Goal: Task Accomplishment & Management: Use online tool/utility

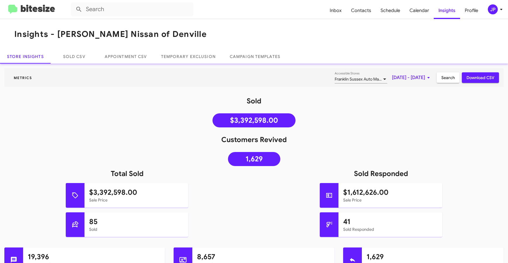
scroll to position [78, 0]
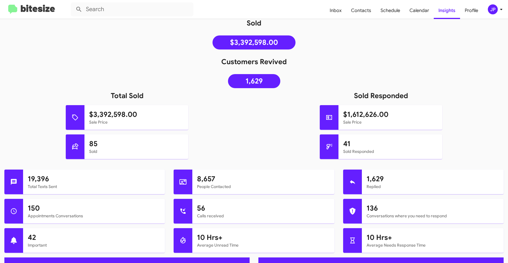
click at [50, 13] on img at bounding box center [31, 10] width 47 height 10
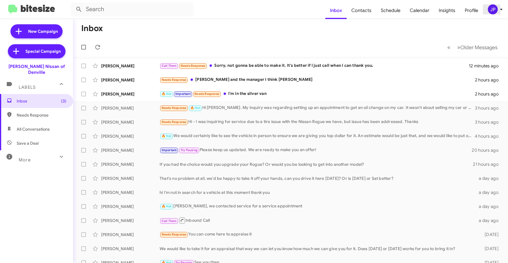
click at [495, 13] on div "JP" at bounding box center [493, 9] width 10 height 10
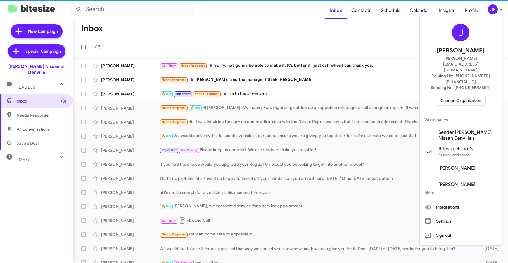
click at [439, 95] on button "Change Organization" at bounding box center [461, 100] width 50 height 11
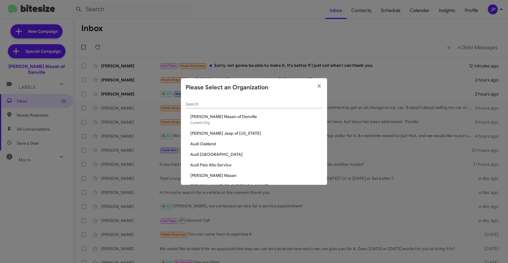
click at [265, 100] on div "Search" at bounding box center [254, 102] width 137 height 11
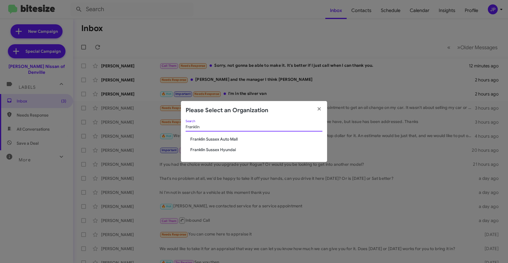
type input "Franklin"
click at [208, 149] on span "Franklin Sussex Hyundai" at bounding box center [256, 149] width 132 height 6
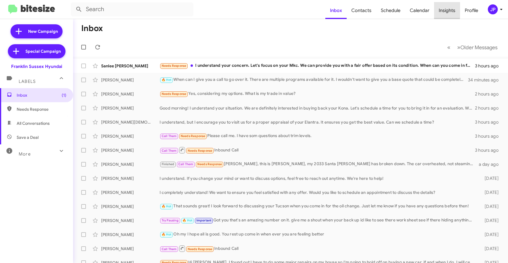
click at [437, 8] on span "Insights" at bounding box center [447, 10] width 26 height 17
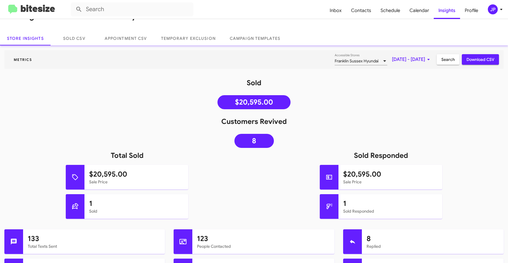
scroll to position [25, 0]
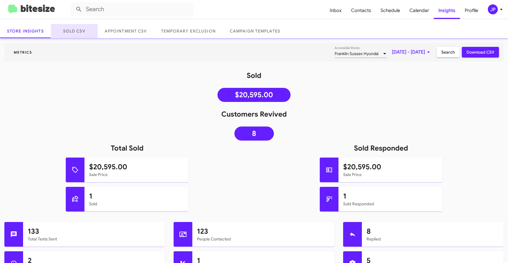
click at [59, 26] on link "Sold CSV" at bounding box center [74, 31] width 47 height 14
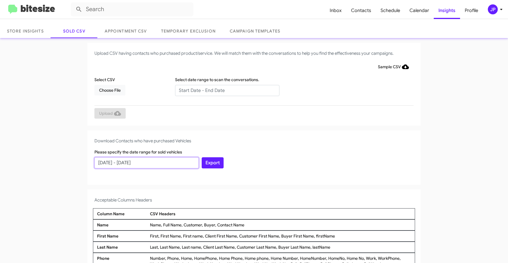
click at [135, 167] on input "[DATE] - [DATE]" at bounding box center [146, 162] width 104 height 11
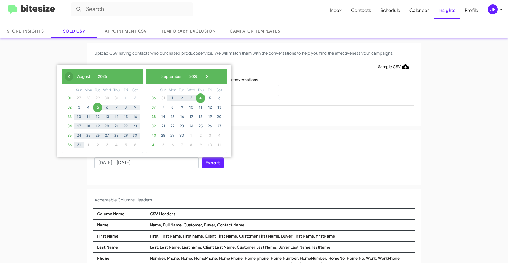
click at [72, 76] on span "‹" at bounding box center [69, 76] width 9 height 9
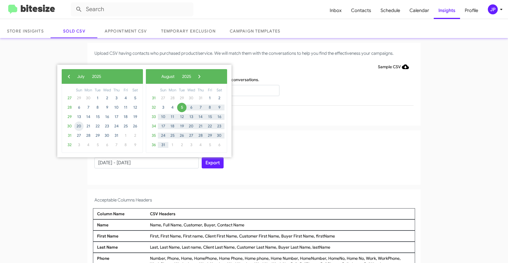
click at [81, 127] on span "20" at bounding box center [78, 125] width 9 height 9
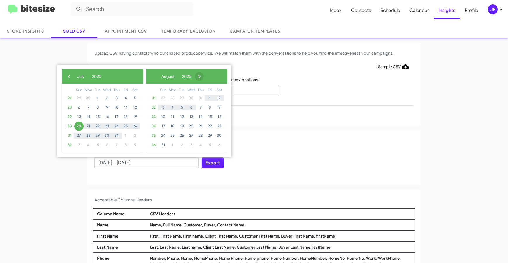
click at [204, 74] on span "›" at bounding box center [199, 76] width 9 height 9
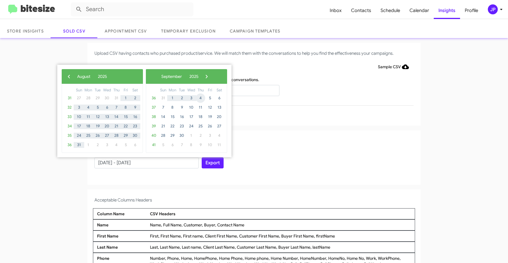
click at [203, 99] on span "4" at bounding box center [200, 97] width 9 height 9
type input "[DATE] - [DATE]"
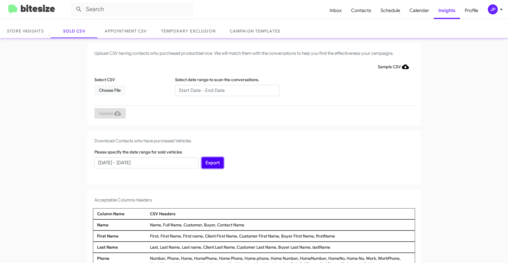
click at [214, 165] on button "Export" at bounding box center [213, 162] width 22 height 11
click at [49, 11] on img at bounding box center [31, 10] width 47 height 10
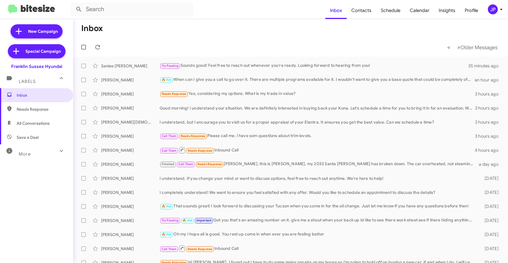
click at [50, 152] on div "More" at bounding box center [31, 151] width 52 height 11
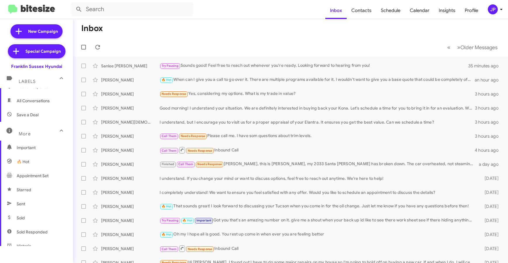
scroll to position [23, 0]
click at [45, 228] on span "Sold Responded" at bounding box center [36, 231] width 73 height 14
type input "in:sold-verified"
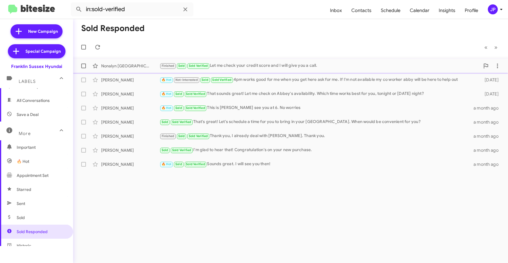
click at [124, 68] on div "Nonalyn [GEOGRAPHIC_DATA]" at bounding box center [130, 66] width 58 height 6
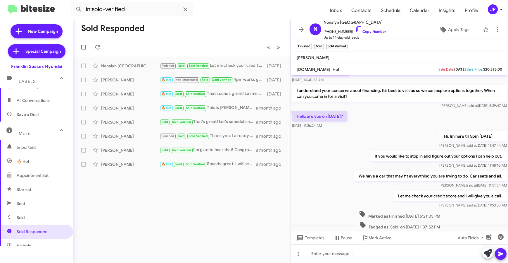
scroll to position [99, 0]
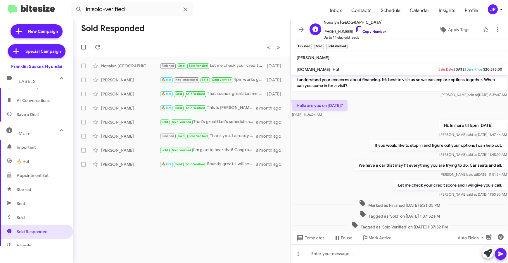
click at [370, 32] on link "Copy Number" at bounding box center [371, 31] width 31 height 4
